Goal: Obtain resource: Obtain resource

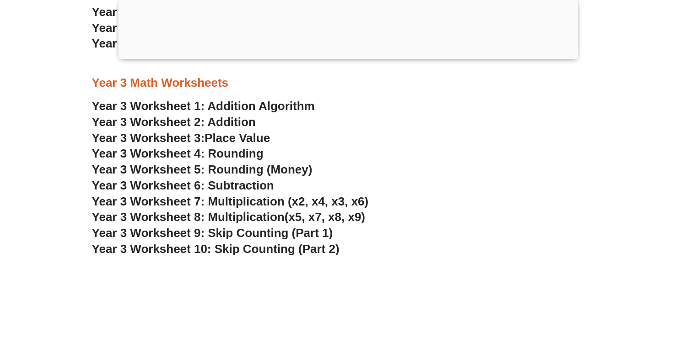
click at [553, 117] on h3 "Year 3 Worksheet 2: Addition" at bounding box center [348, 123] width 512 height 16
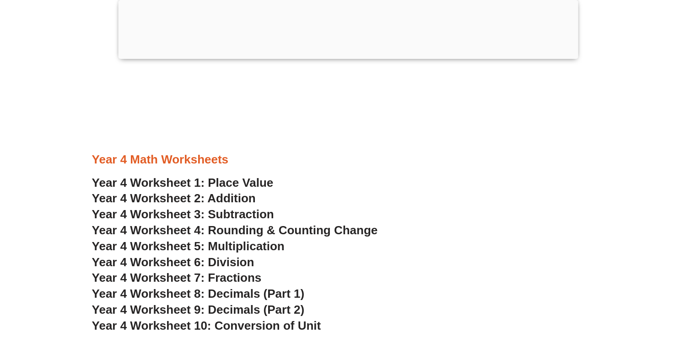
scroll to position [1613, 0]
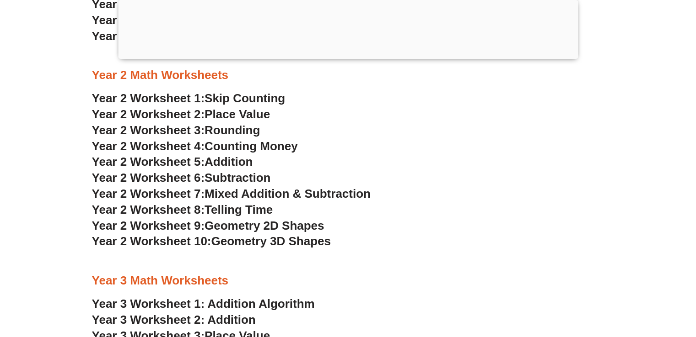
scroll to position [1101, 0]
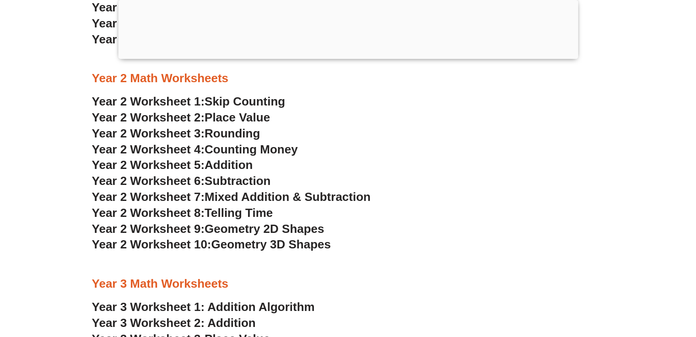
click at [245, 228] on span "Geometry 2D Shapes" at bounding box center [263, 229] width 119 height 14
click at [236, 246] on span "Geometry 3D Shapes" at bounding box center [270, 245] width 119 height 14
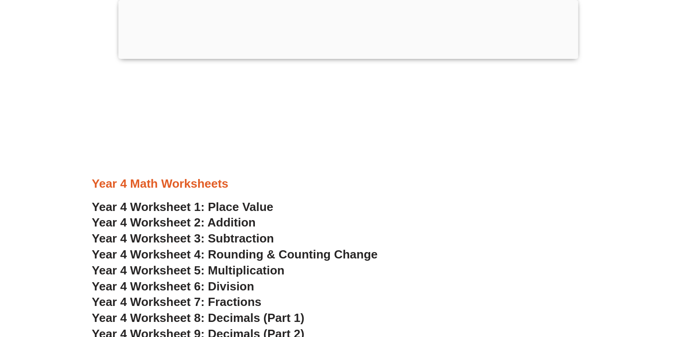
scroll to position [1650, 0]
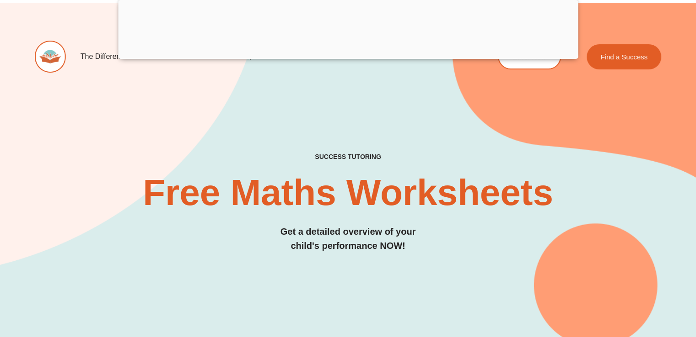
scroll to position [0, 0]
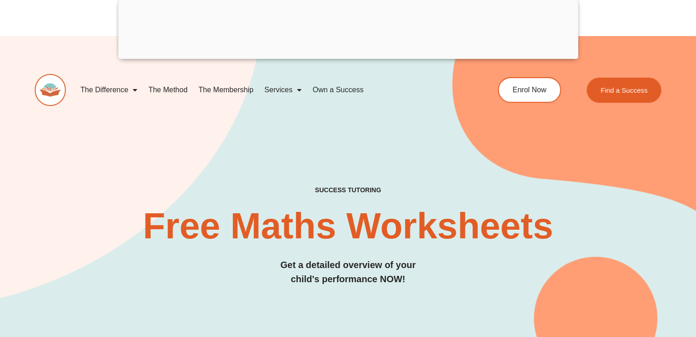
click at [51, 88] on img at bounding box center [50, 90] width 31 height 32
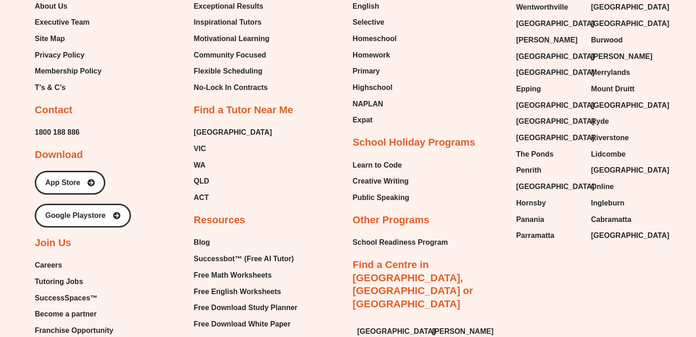
scroll to position [3878, 0]
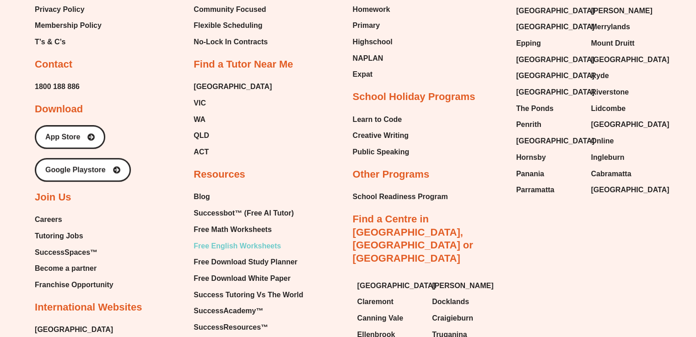
click at [232, 240] on span "Free English Worksheets" at bounding box center [236, 247] width 87 height 14
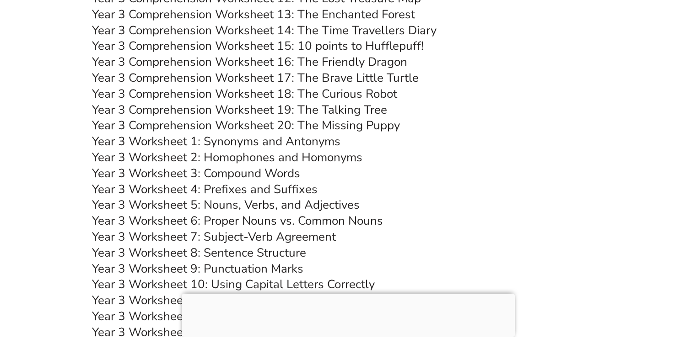
scroll to position [3267, 0]
click at [276, 207] on link "Year 3 Worksheet 5: Nouns, Verbs, and Adjectives" at bounding box center [226, 206] width 268 height 16
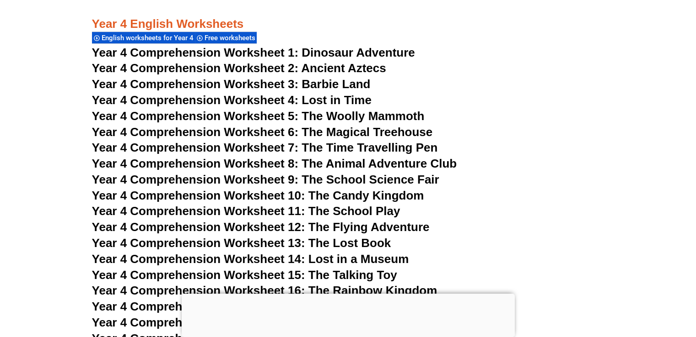
scroll to position [3706, 0]
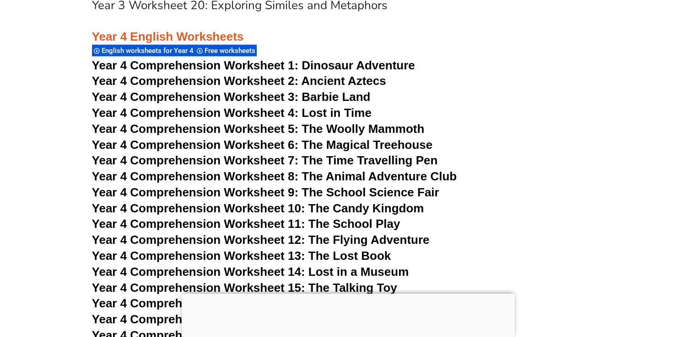
click at [258, 101] on span "Year 4 Comprehension Worksheet 3: Barbie Land" at bounding box center [231, 97] width 278 height 14
click at [316, 115] on span "Year 4 Comprehension Worksheet 4: Lost in Time" at bounding box center [231, 113] width 279 height 14
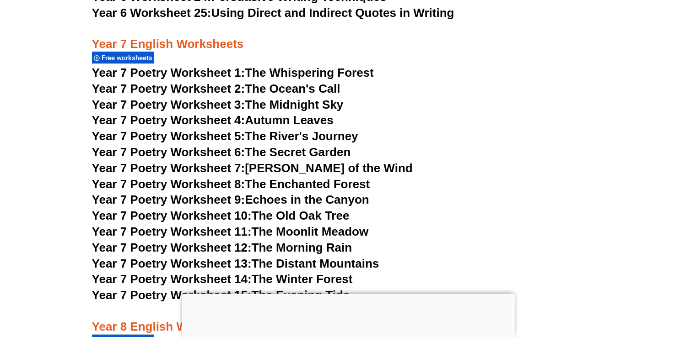
scroll to position [5773, 0]
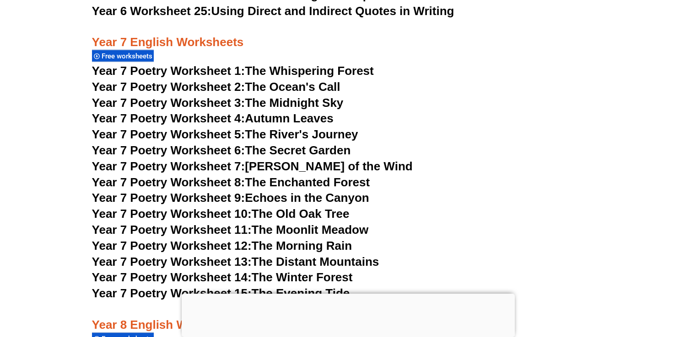
click at [202, 96] on span "Year 7 Poetry Worksheet 3:" at bounding box center [168, 103] width 153 height 14
